Goal: Task Accomplishment & Management: Manage account settings

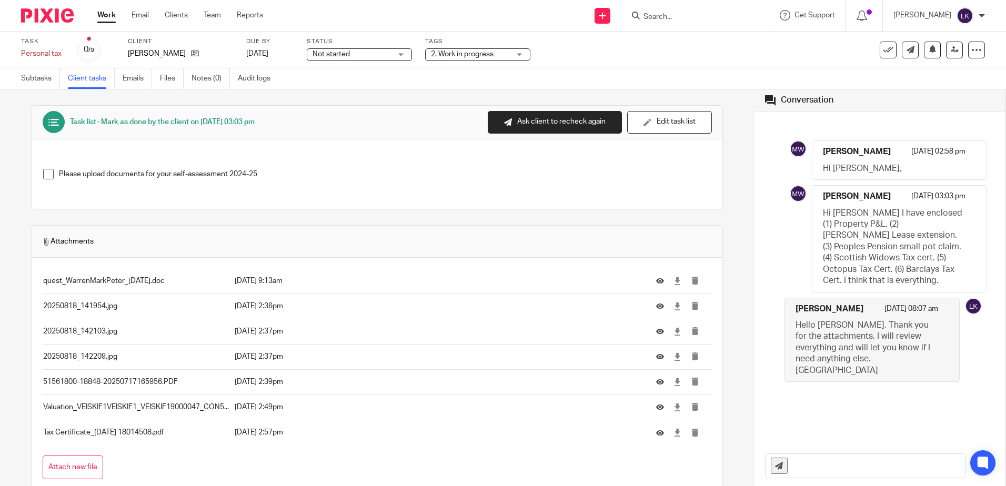
scroll to position [43, 0]
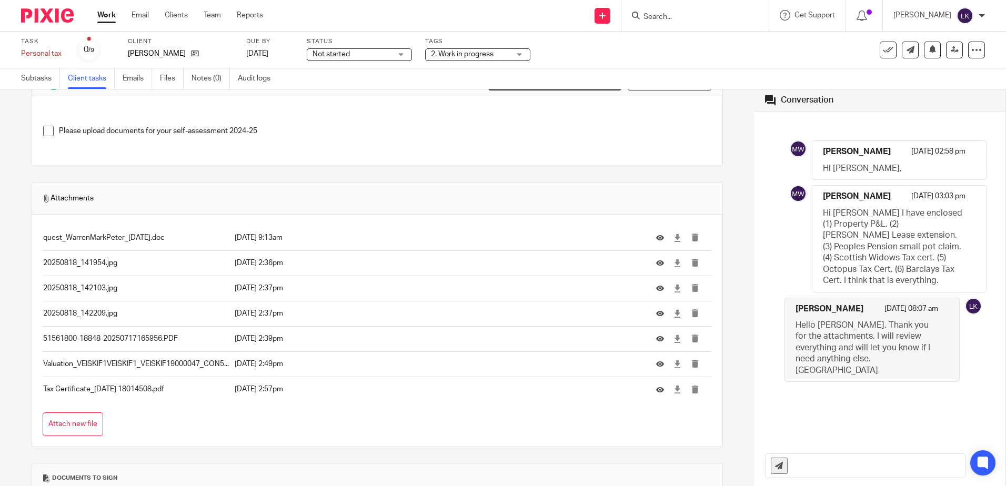
click at [103, 11] on link "Work" at bounding box center [106, 15] width 18 height 11
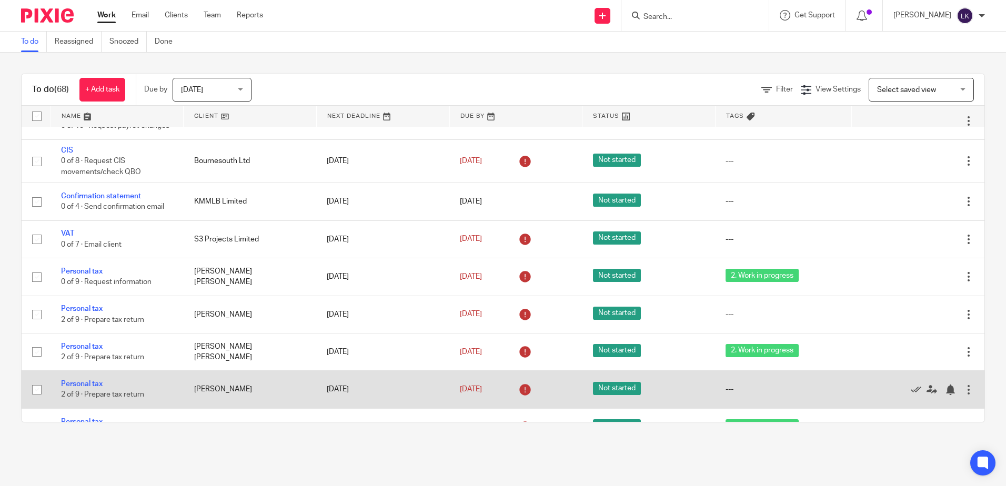
scroll to position [632, 0]
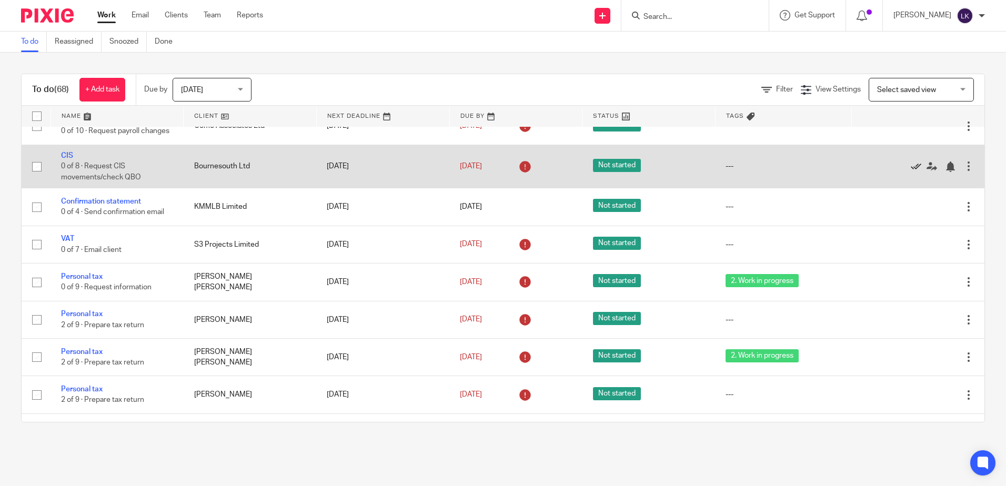
click at [911, 172] on icon at bounding box center [916, 167] width 11 height 11
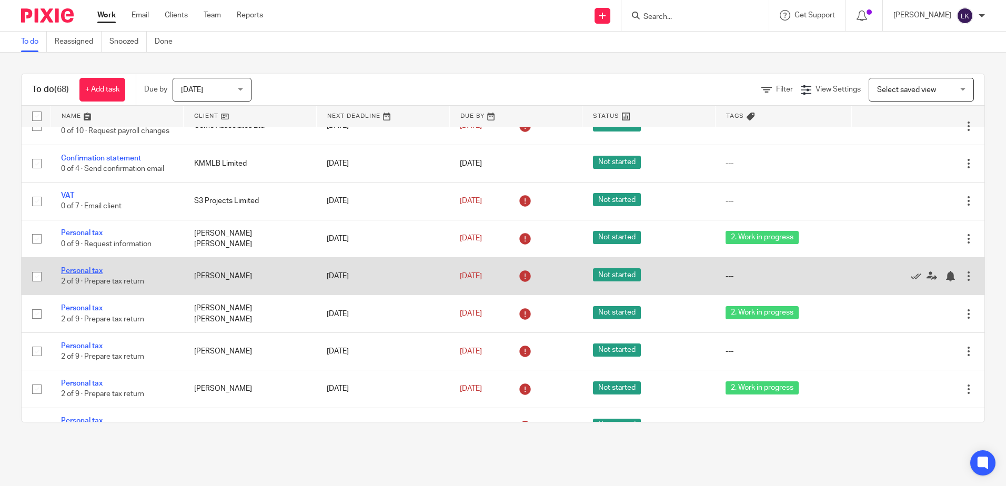
click at [85, 275] on link "Personal tax" at bounding box center [82, 270] width 42 height 7
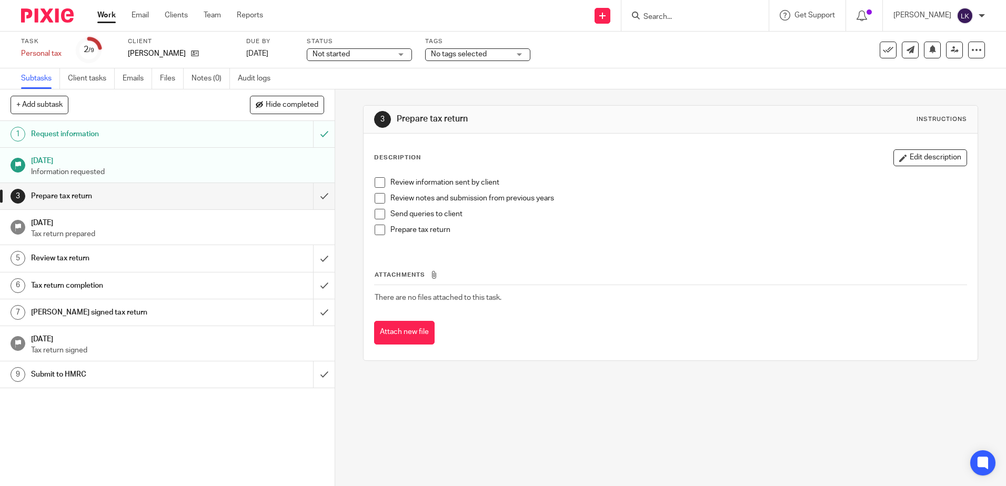
click at [502, 53] on span "No tags selected" at bounding box center [470, 54] width 79 height 11
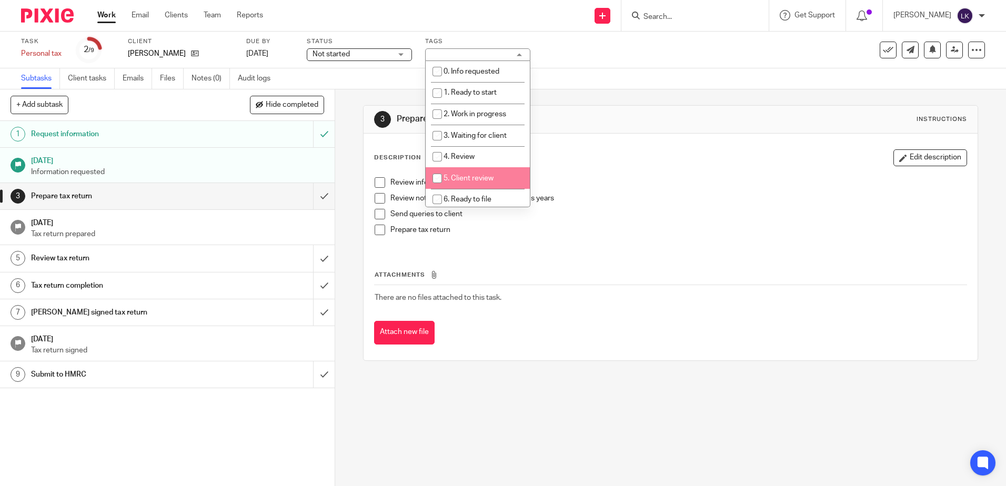
click at [440, 180] on input "checkbox" at bounding box center [437, 178] width 20 height 20
checkbox input "true"
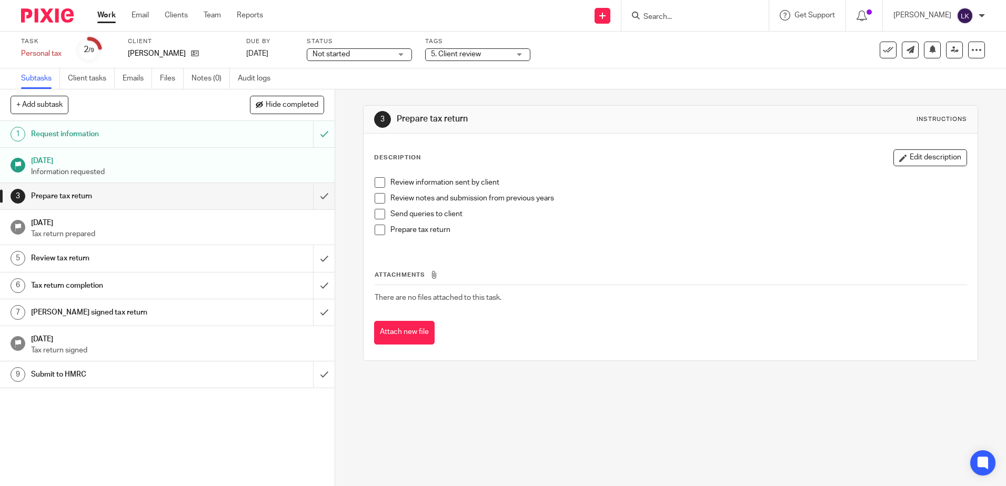
click at [104, 11] on link "Work" at bounding box center [106, 15] width 18 height 11
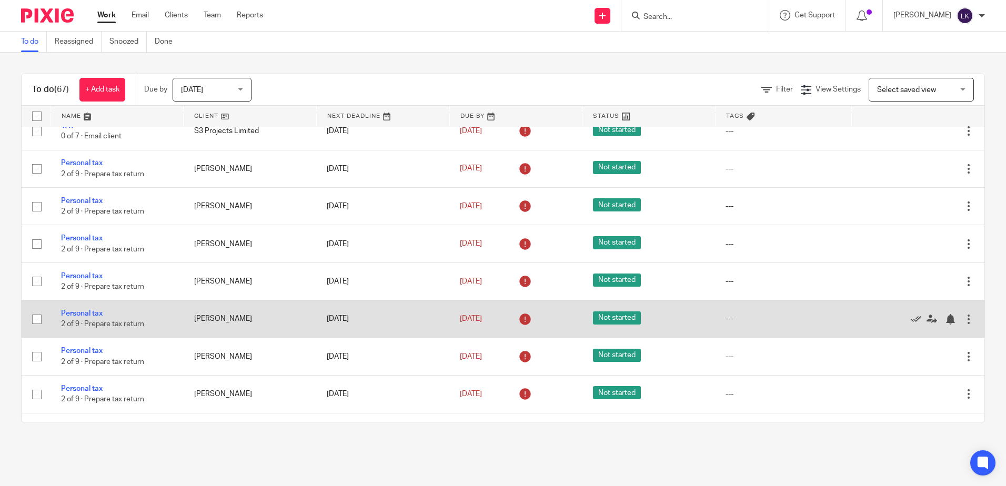
scroll to position [684, 0]
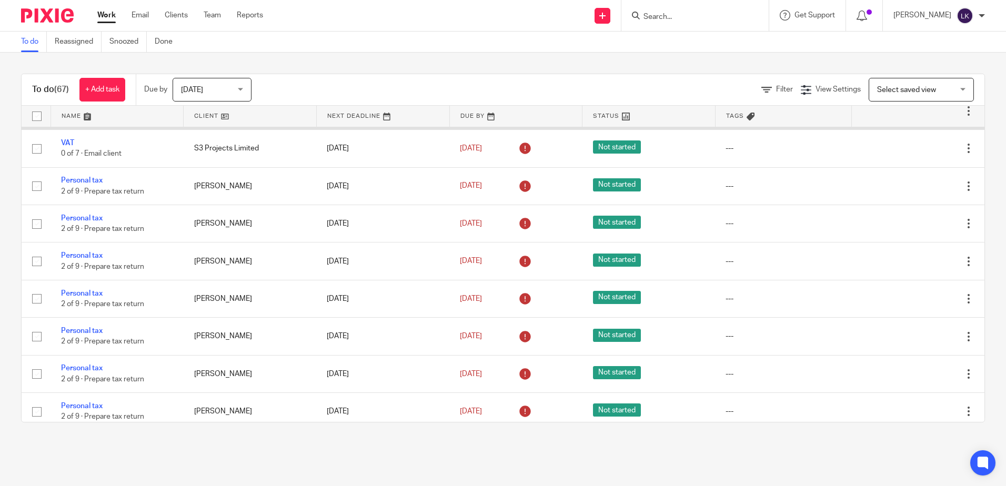
click at [109, 109] on link "Confirmation statement" at bounding box center [101, 105] width 80 height 7
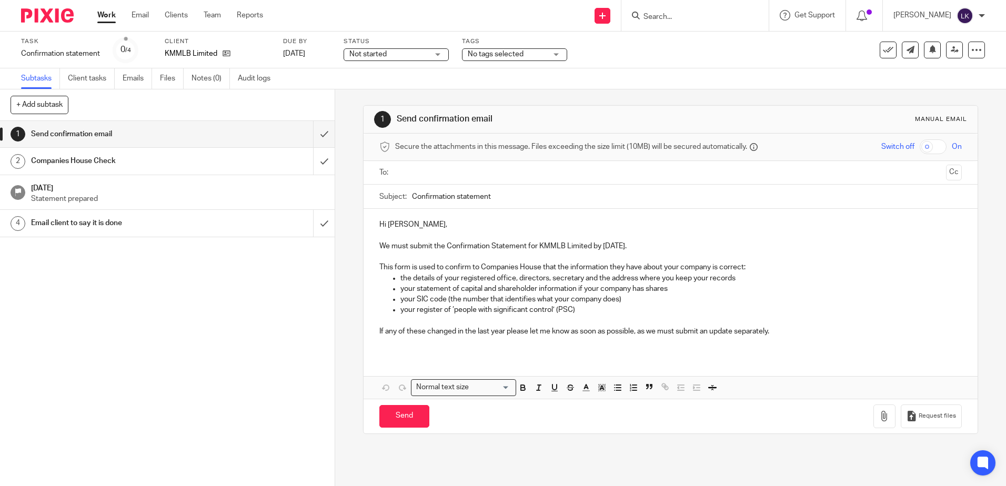
click at [459, 177] on input "text" at bounding box center [670, 173] width 543 height 12
click at [412, 199] on input "Confirmation statement" at bounding box center [687, 199] width 550 height 24
click at [383, 228] on p "Hi [PERSON_NAME]," at bounding box center [671, 227] width 582 height 11
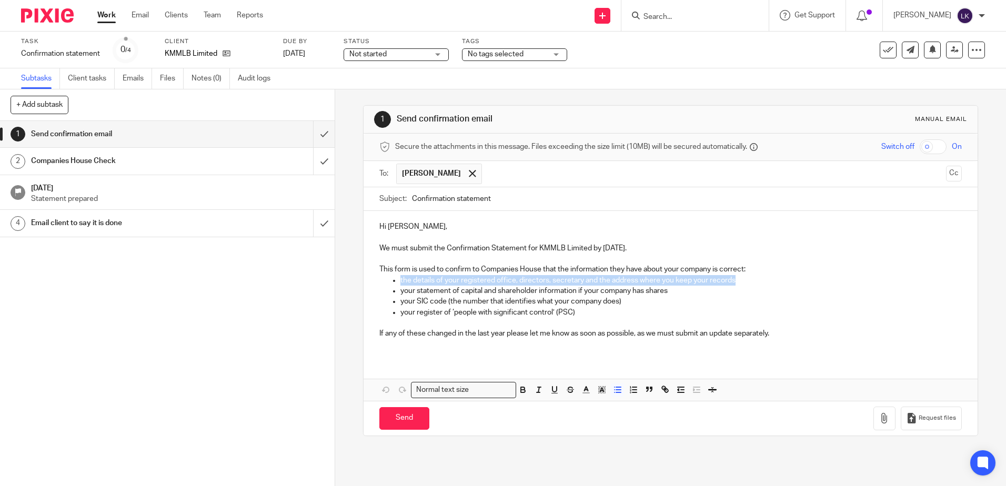
drag, startPoint x: 736, startPoint y: 281, endPoint x: 396, endPoint y: 277, distance: 339.5
click at [396, 277] on ul "the details of your registered office, directors, secretary and the address whe…" at bounding box center [671, 301] width 582 height 53
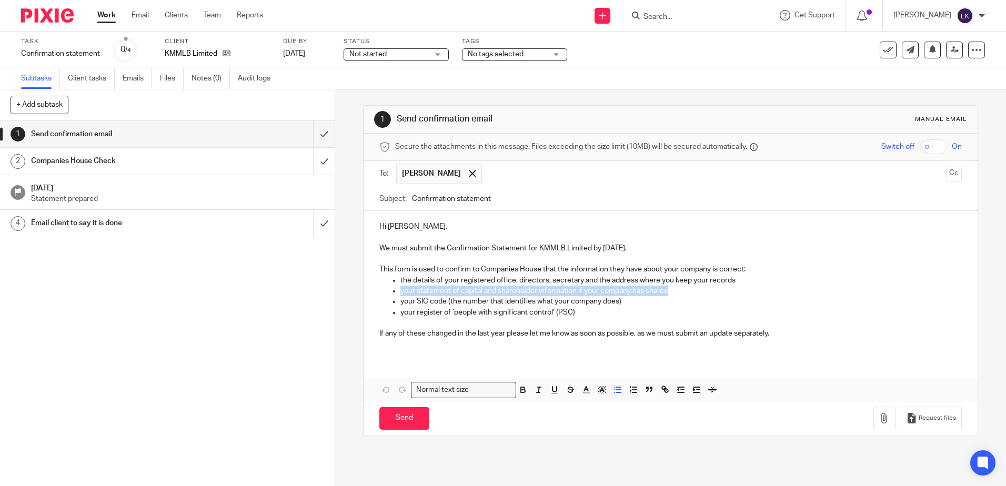
drag, startPoint x: 398, startPoint y: 290, endPoint x: 681, endPoint y: 293, distance: 282.7
click at [681, 293] on p "your statement of capital and shareholder information if your company has shares" at bounding box center [681, 291] width 561 height 11
drag, startPoint x: 621, startPoint y: 302, endPoint x: 399, endPoint y: 301, distance: 221.6
click at [401, 301] on p "your SIC code (the number that identifies what your company does)" at bounding box center [681, 301] width 561 height 11
drag, startPoint x: 572, startPoint y: 315, endPoint x: 397, endPoint y: 311, distance: 174.8
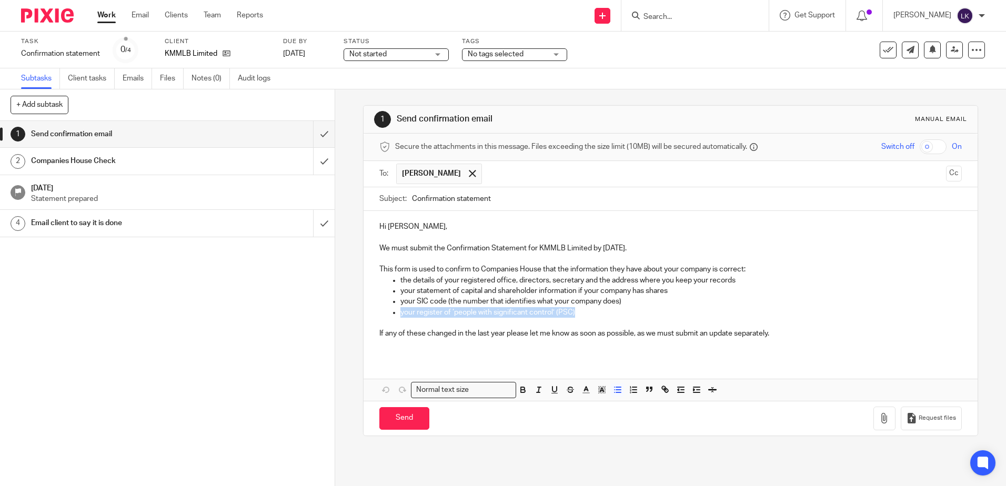
click at [401, 311] on p "your register of ‘people with significant control’ (PSC)" at bounding box center [681, 312] width 561 height 11
drag, startPoint x: 773, startPoint y: 335, endPoint x: 375, endPoint y: 336, distance: 398.0
click at [375, 336] on div "Hi [PERSON_NAME], We must submit the Confirmation Statement for KMMLB Limited b…" at bounding box center [671, 284] width 614 height 146
click at [537, 318] on p at bounding box center [681, 323] width 561 height 11
click at [537, 313] on p "your register of ‘people with significant control’ (PSC)" at bounding box center [681, 312] width 561 height 11
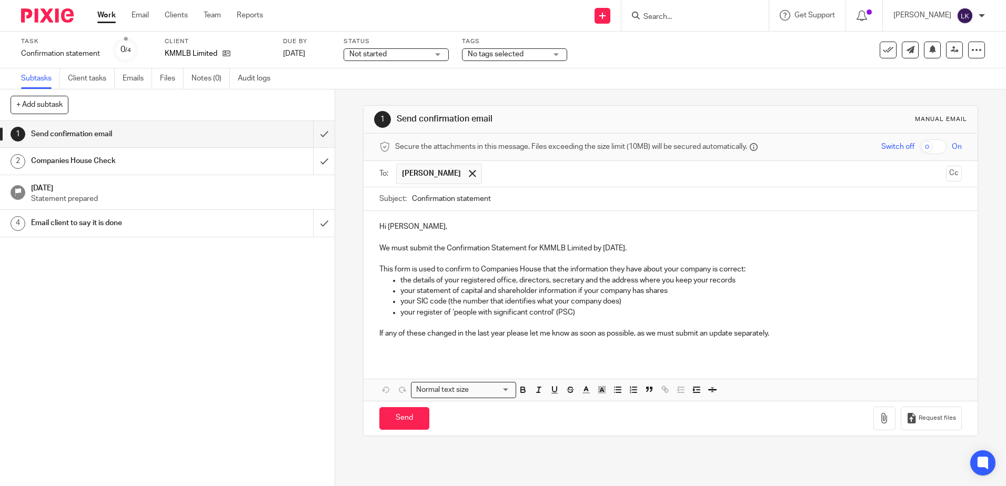
drag, startPoint x: 382, startPoint y: 229, endPoint x: 383, endPoint y: 239, distance: 10.0
click at [382, 230] on p "Hi [PERSON_NAME]," at bounding box center [671, 227] width 582 height 11
click at [384, 230] on p "Hi [PERSON_NAME]," at bounding box center [671, 227] width 582 height 11
click at [786, 333] on p "If any of these changed in the last year please let me know as soon as possible…" at bounding box center [671, 333] width 582 height 11
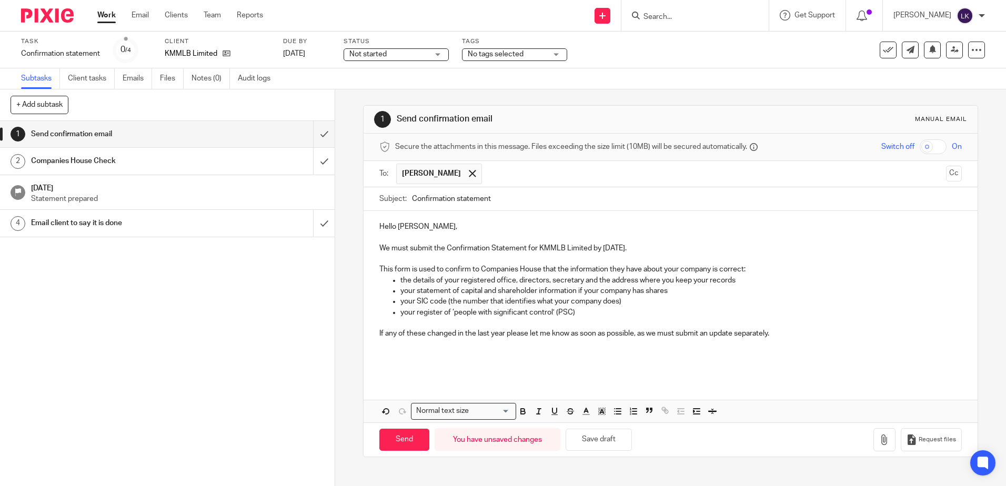
click at [428, 227] on p "Hello [PERSON_NAME]," at bounding box center [671, 227] width 582 height 11
